Goal: Transaction & Acquisition: Download file/media

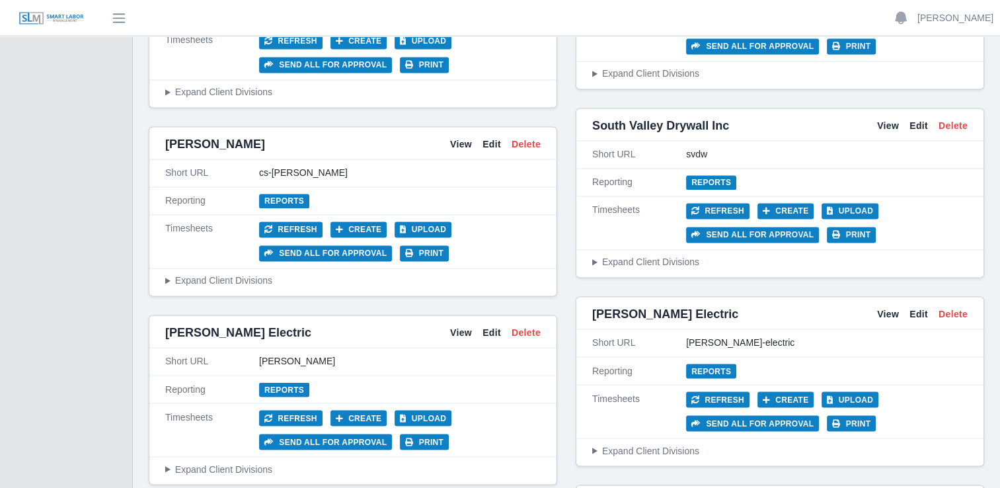
scroll to position [2132, 0]
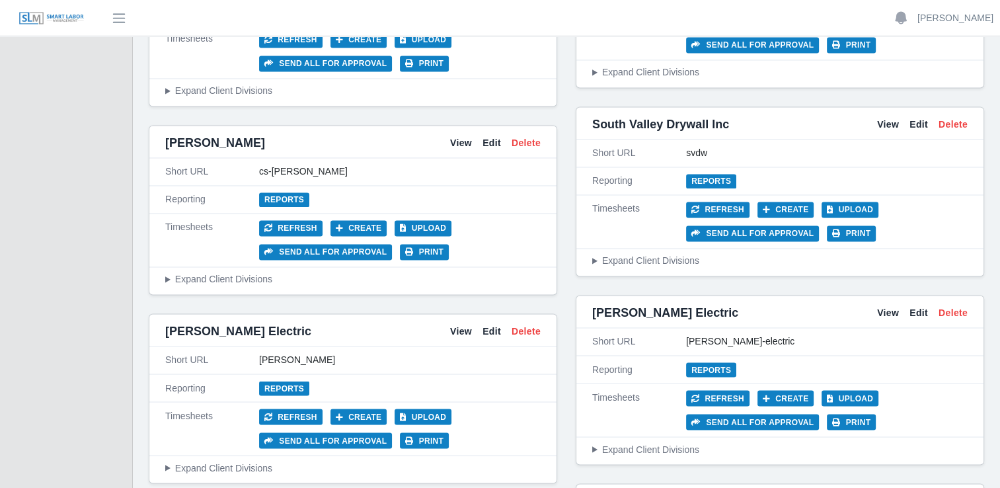
click at [229, 272] on summary "Expand Client Divisions" at bounding box center [352, 279] width 375 height 14
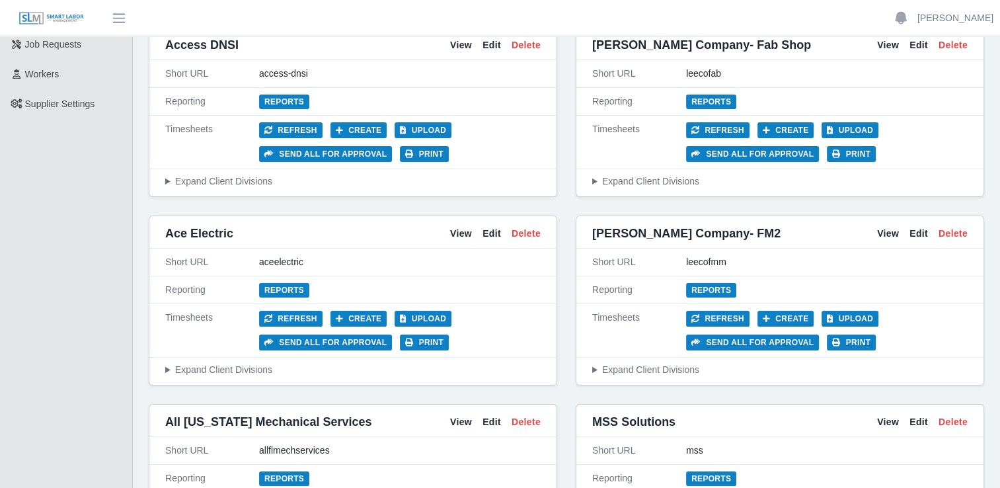
scroll to position [0, 0]
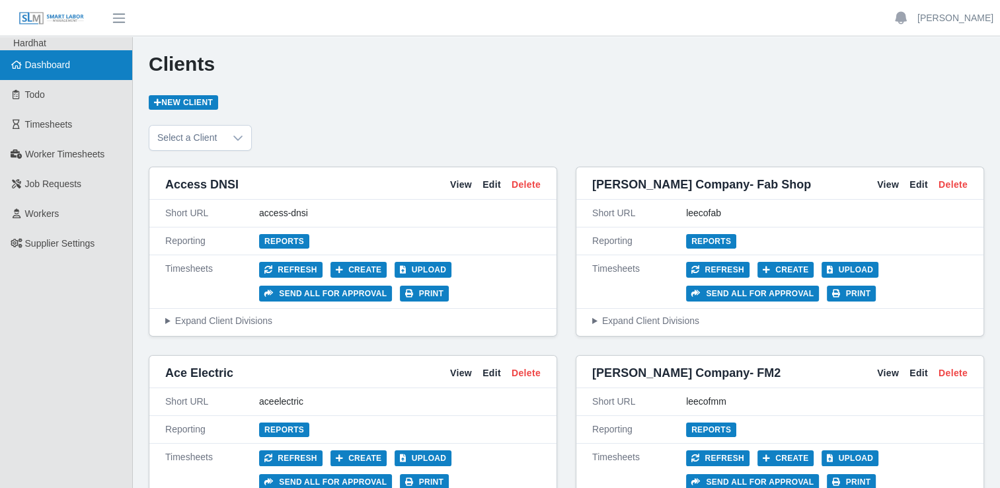
click at [75, 67] on link "Dashboard" at bounding box center [66, 65] width 132 height 30
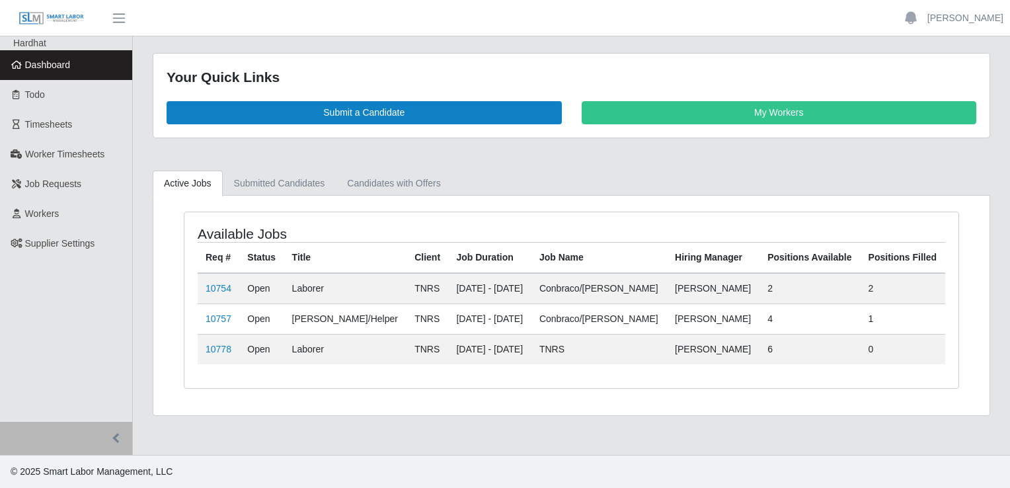
click at [48, 13] on img at bounding box center [52, 18] width 66 height 15
click at [47, 125] on span "Timesheets" at bounding box center [49, 124] width 48 height 11
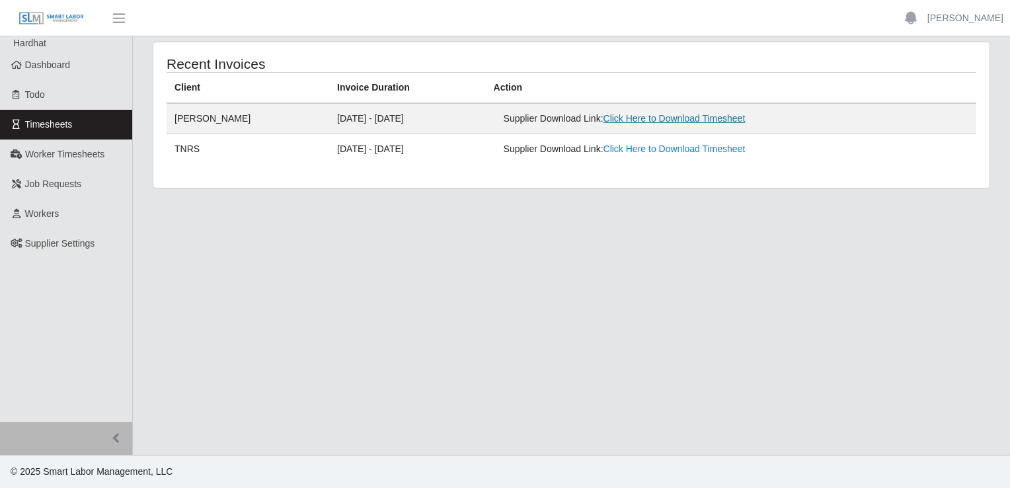
click at [650, 120] on link "Click Here to Download Timesheet" at bounding box center [675, 118] width 142 height 11
click at [668, 117] on link "Click Here to Download Timesheet" at bounding box center [675, 118] width 142 height 11
